Goal: Information Seeking & Learning: Learn about a topic

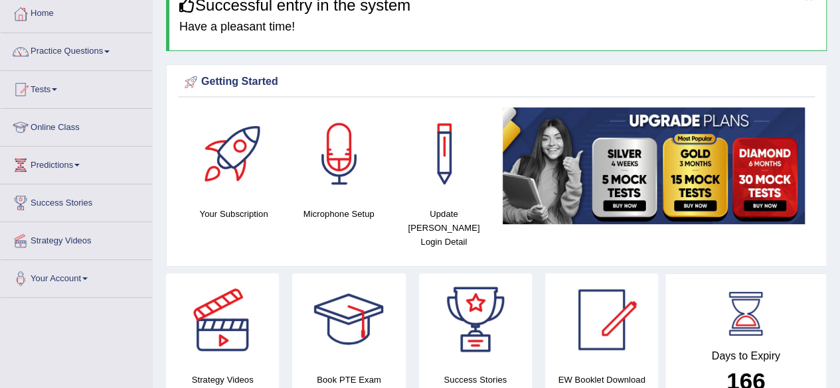
scroll to position [17, 0]
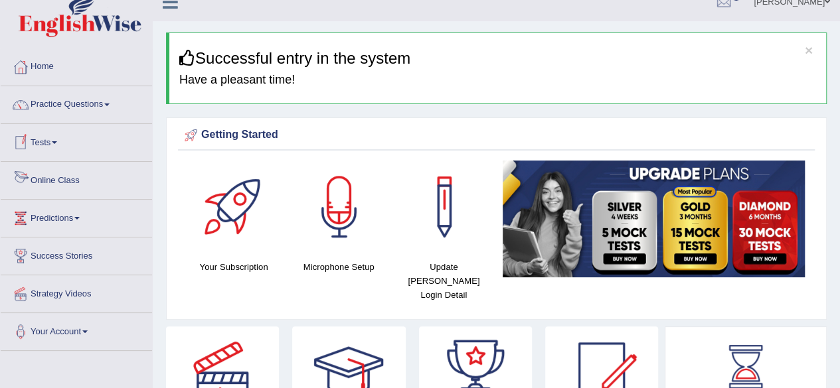
click at [76, 181] on link "Online Class" at bounding box center [76, 178] width 151 height 33
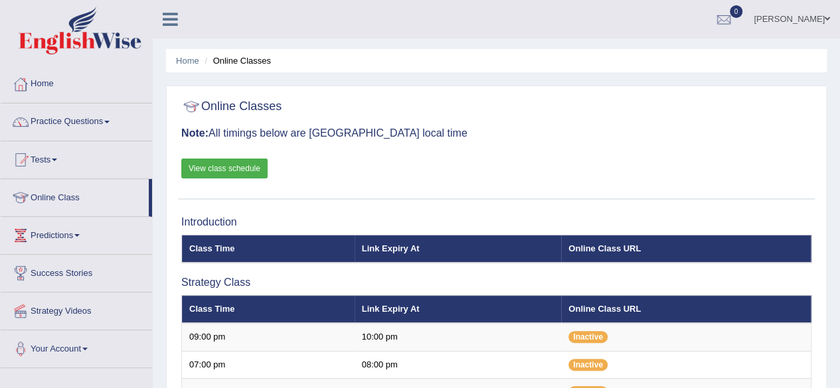
click at [386, 60] on ul "Home Online Classes" at bounding box center [496, 60] width 660 height 23
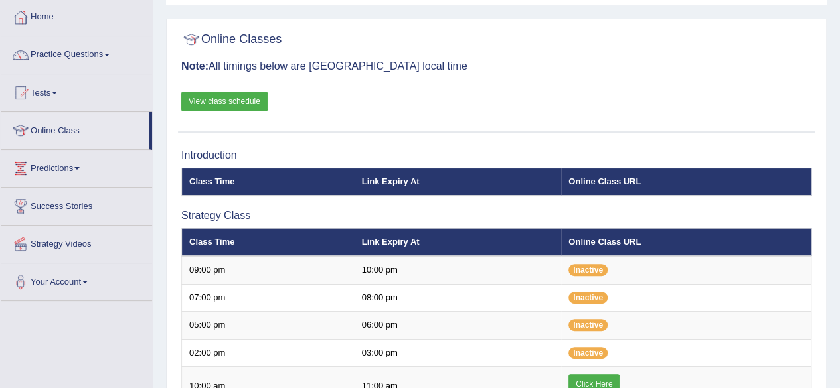
scroll to position [27, 0]
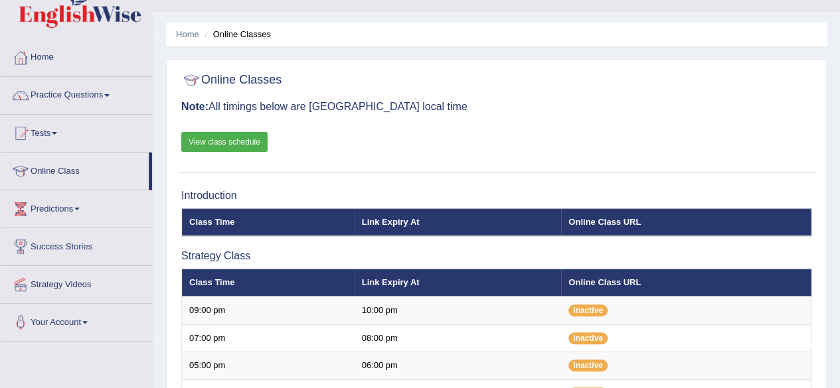
click at [238, 144] on link "View class schedule" at bounding box center [224, 142] width 86 height 20
click at [601, 190] on h3 "Introduction" at bounding box center [496, 196] width 630 height 12
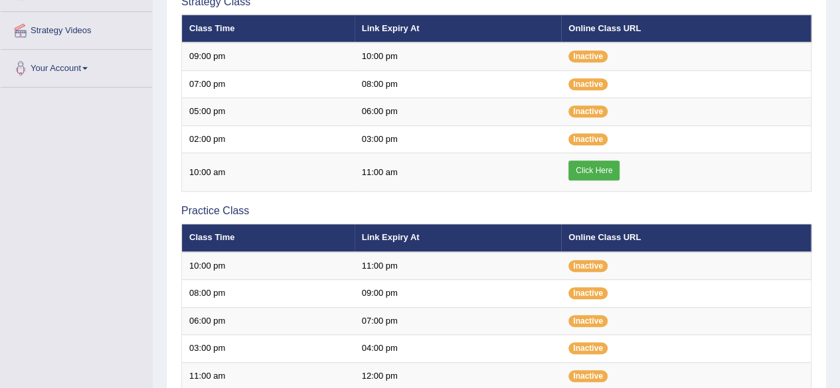
scroll to position [319, 0]
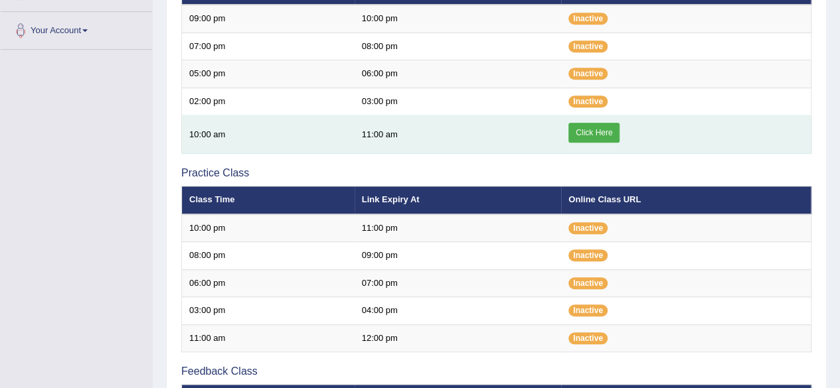
click at [592, 133] on link "Click Here" at bounding box center [593, 133] width 51 height 20
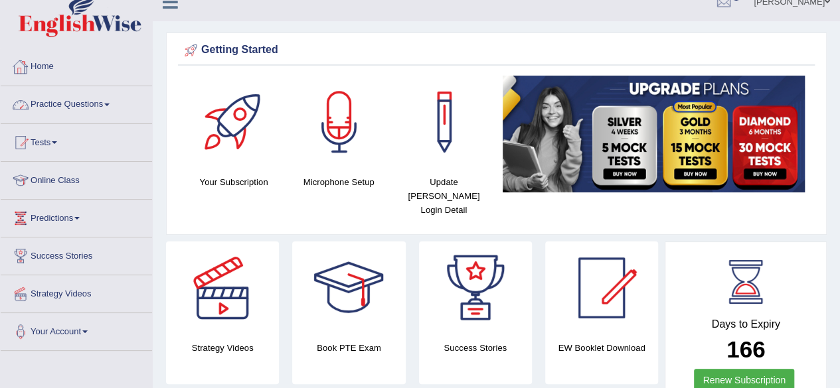
click at [54, 72] on link "Home" at bounding box center [76, 64] width 151 height 33
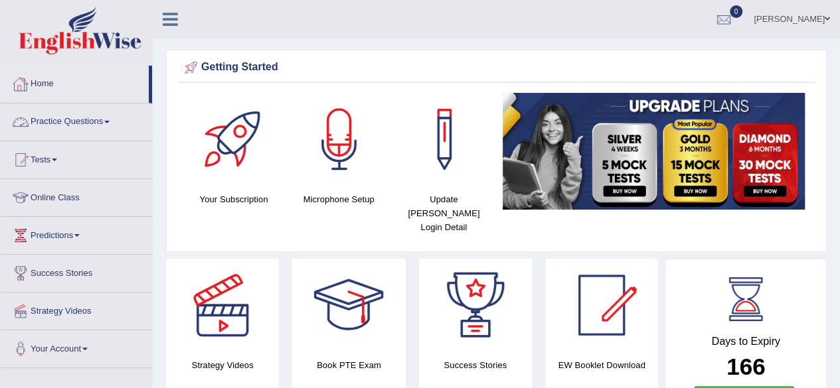
click at [46, 86] on link "Home" at bounding box center [75, 82] width 148 height 33
